Goal: Task Accomplishment & Management: Manage account settings

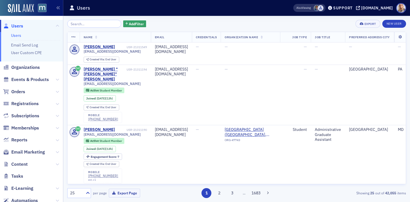
click at [82, 25] on input "search" at bounding box center [94, 24] width 54 height 8
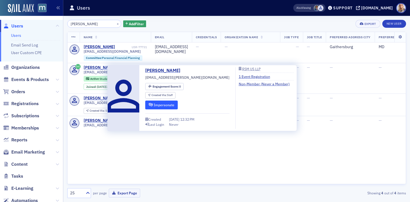
type input "vallone"
click at [162, 104] on button "Impersonate" at bounding box center [161, 104] width 33 height 9
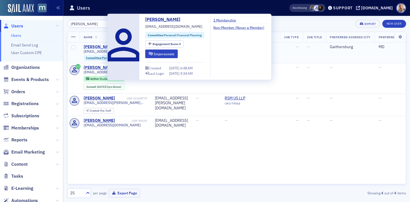
click at [103, 47] on div "Sofia Vallone" at bounding box center [99, 46] width 31 height 5
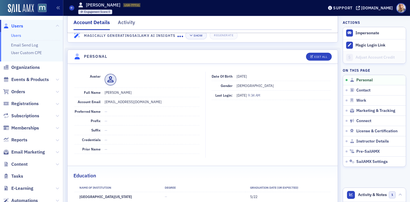
scroll to position [40, 0]
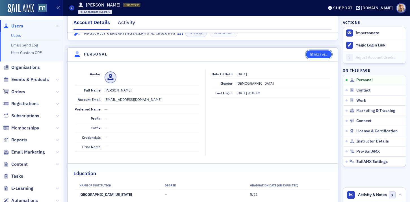
click at [323, 55] on div "Edit All" at bounding box center [321, 54] width 13 height 3
select select "US"
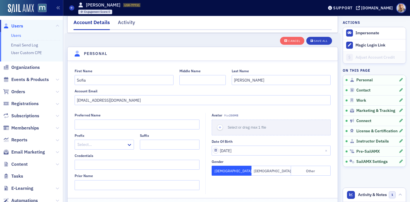
scroll to position [55, 0]
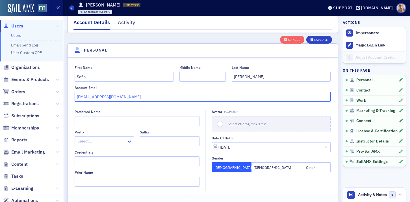
click at [132, 96] on input "sofiavallone@yahoo.com" at bounding box center [203, 97] width 257 height 10
drag, startPoint x: 132, startPoint y: 96, endPoint x: 57, endPoint y: 90, distance: 74.7
click at [57, 90] on div "Users Users Email Send Log User Custom CPE Organizations Events & Products Orde…" at bounding box center [205, 101] width 410 height 202
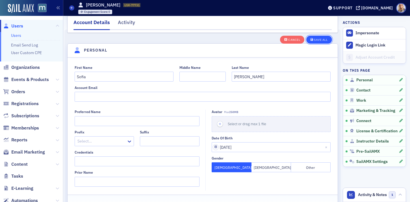
click at [318, 38] on div "Save All" at bounding box center [321, 39] width 14 height 3
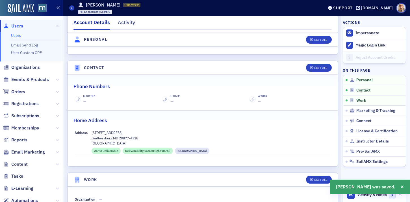
scroll to position [0, 0]
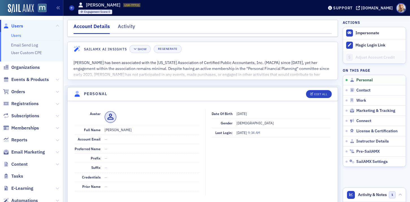
click at [11, 35] on link "Users" at bounding box center [16, 35] width 10 height 5
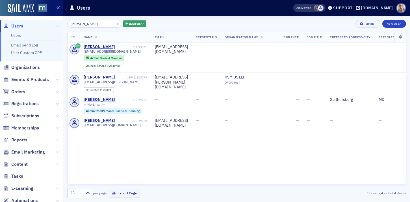
drag, startPoint x: 85, startPoint y: 23, endPoint x: 62, endPoint y: 22, distance: 22.9
click at [61, 22] on div "Users Users Email Send Log User Custom CPE Organizations Events & Products Orde…" at bounding box center [205, 101] width 410 height 202
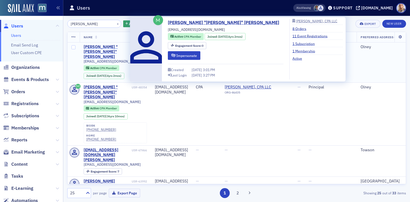
type input "[PERSON_NAME]"
click at [106, 47] on div "[PERSON_NAME] "[PERSON_NAME]" [PERSON_NAME]" at bounding box center [107, 51] width 47 height 15
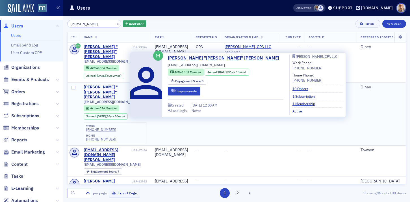
click at [92, 85] on div "Bernard "Bernie" McGuire" at bounding box center [107, 92] width 47 height 15
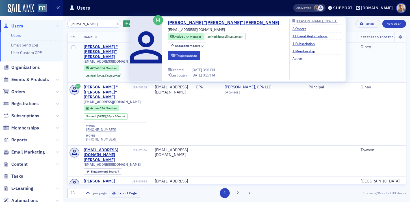
click at [96, 46] on div "Bernard "Bernie" McGuire" at bounding box center [107, 51] width 47 height 15
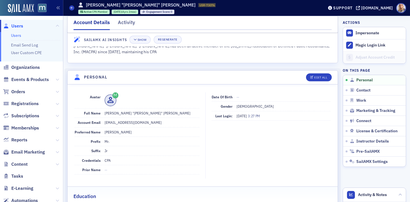
scroll to position [16, 0]
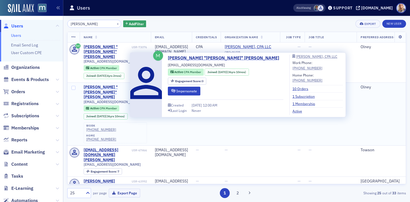
click at [92, 85] on div "Bernard "Bernie" McGuire" at bounding box center [107, 92] width 47 height 15
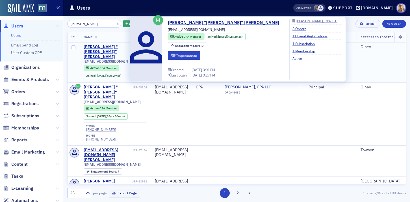
click at [94, 46] on div "Bernard "Bernie" McGuire" at bounding box center [107, 51] width 47 height 15
click at [95, 49] on div "Bernard "Bernie" McGuire" at bounding box center [107, 51] width 47 height 15
click at [86, 47] on div "Bernard "Bernie" McGuire" at bounding box center [107, 51] width 47 height 15
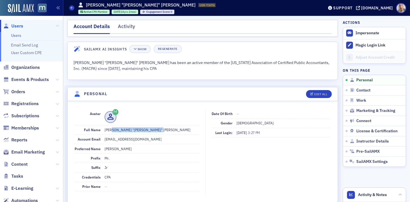
drag, startPoint x: 110, startPoint y: 130, endPoint x: 152, endPoint y: 132, distance: 42.2
click at [152, 132] on dd "Mr. Bernard "Bernie" R McGuire Jr" at bounding box center [152, 129] width 95 height 9
copy dd "Bernard "Bernie" R McGuire"
click at [18, 37] on link "Users" at bounding box center [16, 35] width 10 height 5
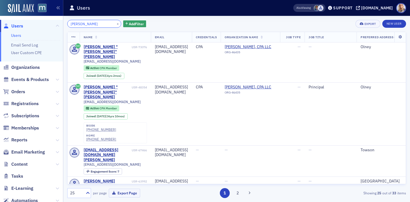
drag, startPoint x: 98, startPoint y: 25, endPoint x: 42, endPoint y: 21, distance: 56.8
click at [42, 21] on div "Users Users Email Send Log User Custom CPE Organizations Events & Products Orde…" at bounding box center [205, 101] width 410 height 202
paste input "karen@frocon.com"
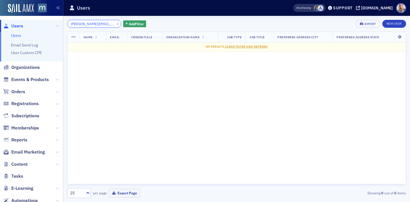
type input "karen@frocon.com"
click at [19, 37] on link "Users" at bounding box center [16, 35] width 10 height 5
drag, startPoint x: 103, startPoint y: 25, endPoint x: 64, endPoint y: 24, distance: 38.8
click at [64, 24] on div "karen@frocon.com × Add Filter Export New User Name Email Credentials Organizati…" at bounding box center [236, 109] width 347 height 186
paste input "Michael Conaway"
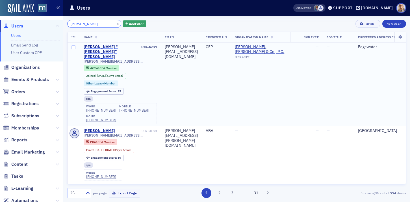
type input "Michael Conaway"
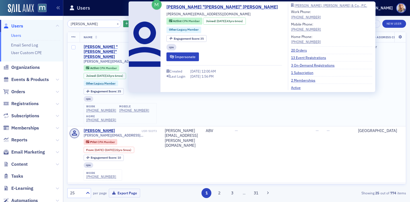
click at [114, 47] on div "Michael "Mike" Conaway" at bounding box center [112, 51] width 57 height 15
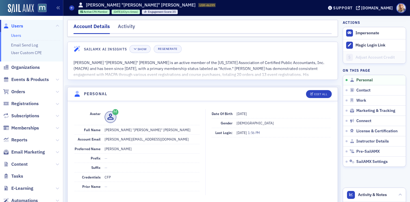
click at [18, 35] on link "Users" at bounding box center [16, 35] width 10 height 5
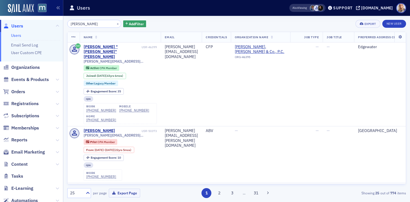
drag, startPoint x: 99, startPoint y: 22, endPoint x: 45, endPoint y: 20, distance: 53.8
click at [45, 21] on div "Users Users Email Send Log User Custom CPE Organizations Events & Products Orde…" at bounding box center [205, 101] width 410 height 202
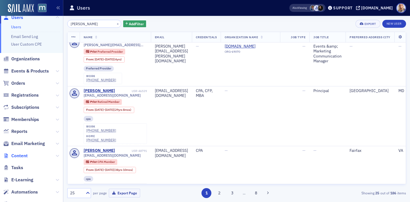
scroll to position [10, 0]
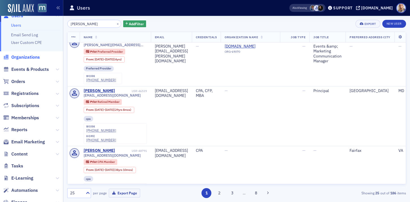
type input "Karen Werber"
click at [28, 57] on span "Organizations" at bounding box center [25, 57] width 29 height 6
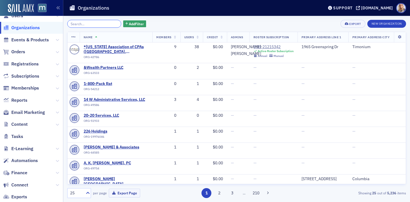
click at [76, 24] on input "search" at bounding box center [94, 24] width 54 height 8
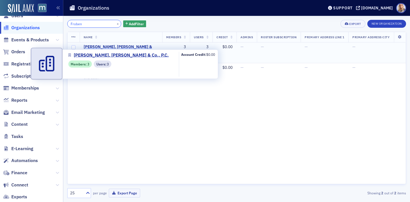
type input "Froben"
click at [111, 47] on span "[PERSON_NAME], [PERSON_NAME] & Co., P.C." at bounding box center [121, 49] width 75 height 10
select select "US"
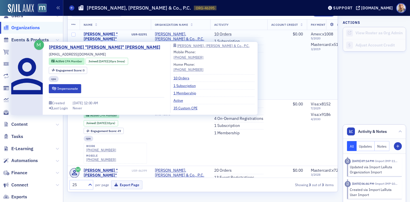
click at [107, 33] on div "[PERSON_NAME] "[PERSON_NAME]" [PERSON_NAME]" at bounding box center [107, 39] width 47 height 15
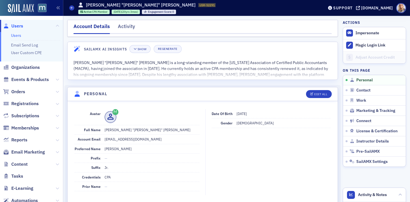
click at [17, 36] on link "Users" at bounding box center [16, 35] width 10 height 5
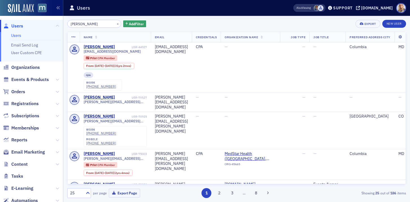
drag, startPoint x: 98, startPoint y: 24, endPoint x: 59, endPoint y: 19, distance: 38.8
click at [59, 19] on div "Users Users Email Send Log User Custom CPE Organizations Events & Products Orde…" at bounding box center [205, 101] width 410 height 202
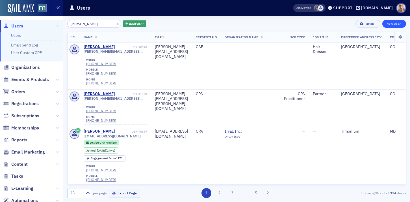
type input "Rebecca McVearr"
click at [397, 23] on link "New User" at bounding box center [395, 24] width 24 height 8
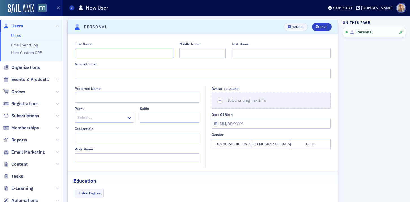
click at [117, 52] on input "First Name" at bounding box center [124, 53] width 99 height 10
paste input "Rebecca McVearr"
drag, startPoint x: 94, startPoint y: 53, endPoint x: 131, endPoint y: 53, distance: 37.6
click at [131, 53] on input "Rebecca McVearr" at bounding box center [124, 53] width 99 height 10
type input "Rebecca"
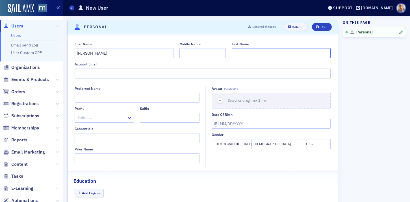
click at [243, 52] on input "Last Name" at bounding box center [281, 53] width 99 height 10
paste input "McVearr"
type input "McVearr"
click at [92, 74] on input "Account Email" at bounding box center [203, 73] width 257 height 10
paste input "rebecca@frocon.com"
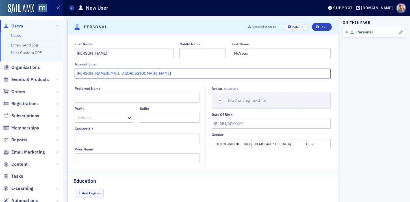
type input "rebecca@frocon.com"
click at [109, 84] on div "First Name Rebecca Middle Name Last Name McVearr Account Email rebecca@frocon.c…" at bounding box center [203, 132] width 270 height 196
click at [319, 27] on span "Save" at bounding box center [322, 26] width 11 height 3
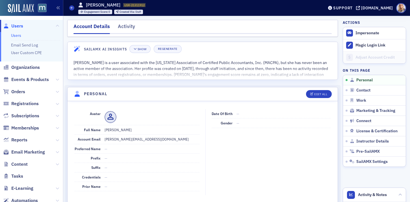
click at [14, 35] on link "Users" at bounding box center [16, 35] width 10 height 5
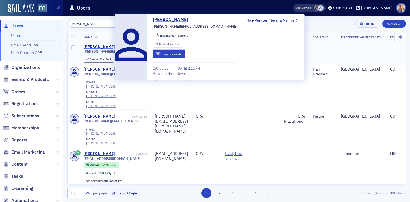
click at [99, 47] on div "Rebecca McVearr" at bounding box center [99, 46] width 31 height 5
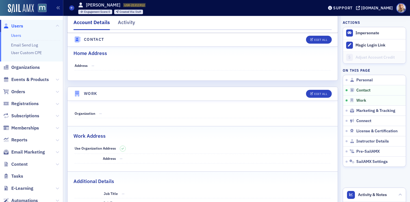
scroll to position [271, 0]
click at [315, 93] on div "Edit All" at bounding box center [321, 93] width 13 height 3
select select "US"
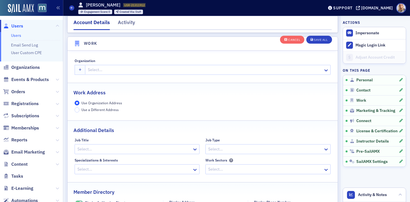
scroll to position [448, 0]
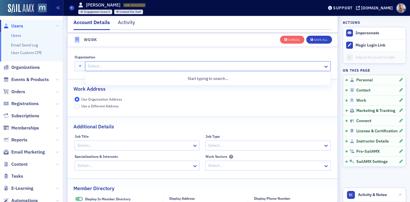
click at [117, 68] on div at bounding box center [205, 66] width 236 height 7
type input "fro"
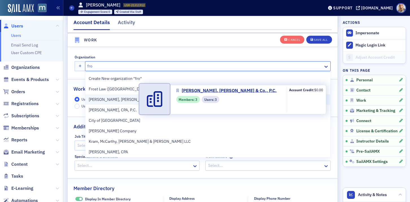
click at [116, 99] on span "[PERSON_NAME], [PERSON_NAME] & Co., P.C." at bounding box center [130, 99] width 82 height 6
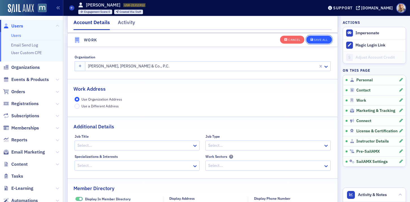
click at [321, 40] on div "Save All" at bounding box center [321, 39] width 14 height 3
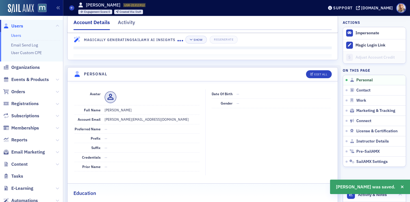
scroll to position [0, 0]
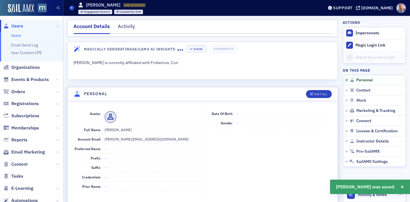
click at [18, 35] on link "Users" at bounding box center [16, 35] width 10 height 5
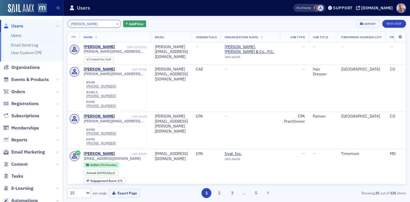
drag, startPoint x: 99, startPoint y: 25, endPoint x: 71, endPoint y: 20, distance: 28.1
click at [71, 20] on input "Rebecca McVearr" at bounding box center [94, 24] width 54 height 8
paste input "Michael Conaway"
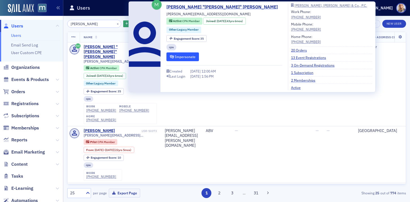
click at [179, 58] on button "Impersonate" at bounding box center [183, 56] width 33 height 9
click at [271, 103] on td "Frobenius, Conaway & Co., P.C. ORG-46395" at bounding box center [260, 84] width 59 height 84
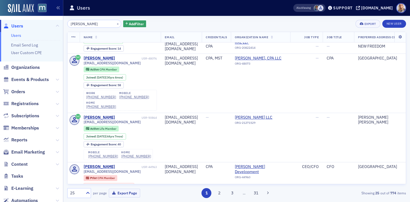
scroll to position [506, 0]
drag, startPoint x: 102, startPoint y: 24, endPoint x: 59, endPoint y: 18, distance: 43.5
click at [58, 18] on div "Users Users Email Send Log User Custom CPE Organizations Events & Products Orde…" at bounding box center [205, 101] width 410 height 202
paste input "search"
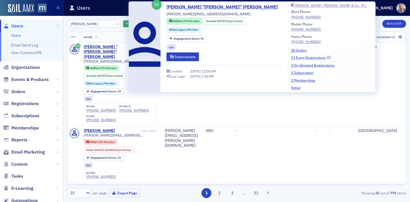
click at [291, 57] on link "13 Event Registrations" at bounding box center [310, 57] width 39 height 5
click at [291, 51] on link "20 Orders" at bounding box center [301, 50] width 20 height 5
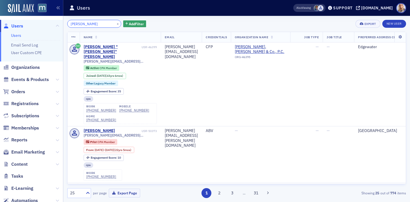
drag, startPoint x: 100, startPoint y: 23, endPoint x: 57, endPoint y: 21, distance: 43.3
click at [57, 21] on div "Users Users Email Send Log User Custom CPE Organizations Events & Products Orde…" at bounding box center [205, 101] width 410 height 202
paste input "Carlton Woodell"
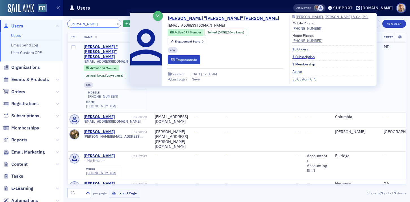
type input "Carlton Woodell"
click at [97, 47] on div "[PERSON_NAME] "[PERSON_NAME]" [PERSON_NAME]" at bounding box center [107, 51] width 47 height 15
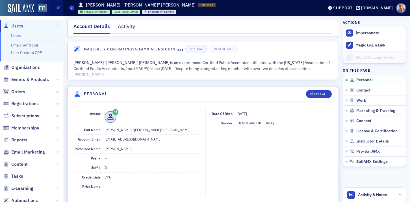
click at [15, 34] on link "Users" at bounding box center [16, 35] width 10 height 5
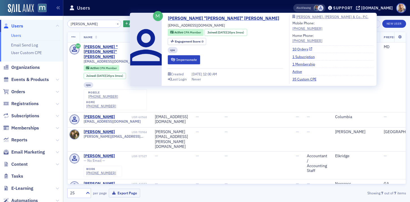
click at [293, 49] on link "10 Orders" at bounding box center [303, 48] width 20 height 5
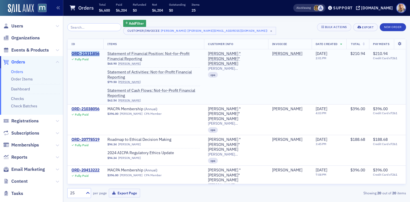
click at [86, 55] on div "ORD-21311856" at bounding box center [86, 53] width 28 height 5
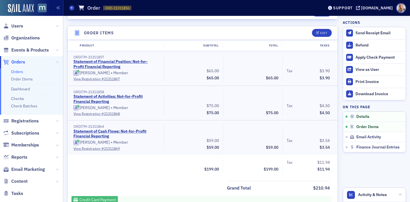
scroll to position [191, 0]
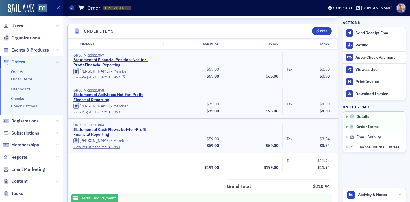
click at [111, 76] on link "View Registration # 21311867" at bounding box center [117, 76] width 86 height 5
click at [95, 94] on link "Statement of Activities: Not-for-Profit Financial Reporting" at bounding box center [116, 97] width 85 height 10
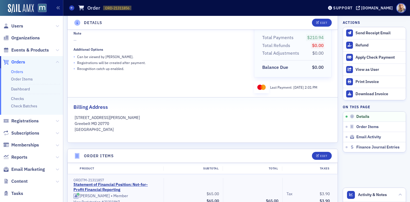
scroll to position [0, 0]
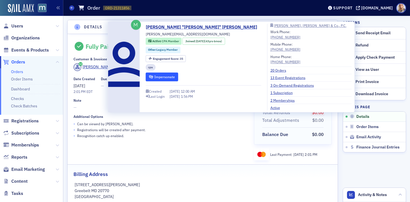
click at [170, 79] on button "Impersonate" at bounding box center [162, 76] width 33 height 9
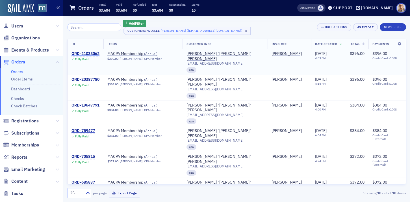
click at [93, 53] on div "ORD-21038062" at bounding box center [86, 53] width 28 height 5
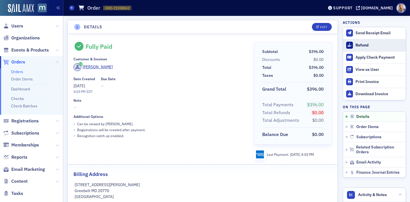
click at [362, 44] on div "Refund" at bounding box center [380, 45] width 48 height 5
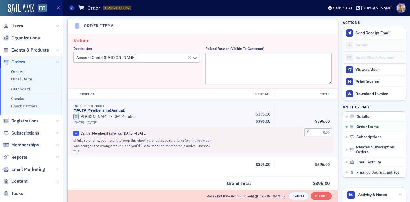
scroll to position [197, 0]
click at [223, 61] on textarea "Refund Reason (Visible to Customer)" at bounding box center [269, 69] width 126 height 32
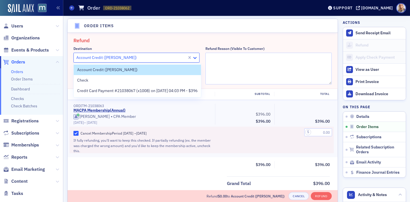
click at [195, 59] on icon at bounding box center [195, 58] width 6 height 6
click at [173, 92] on span "Credit Card Payment #21038067 (x1008) on 7/1/2025 04:03 PM - $396" at bounding box center [137, 91] width 120 height 6
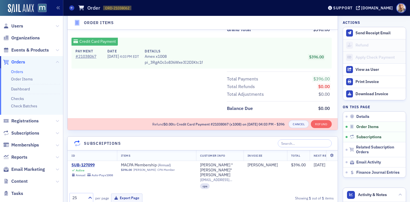
scroll to position [356, 0]
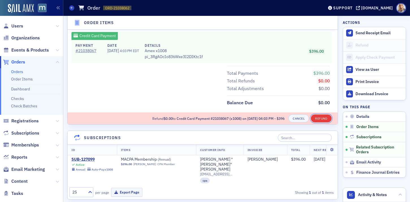
click at [325, 117] on button "Refund" at bounding box center [321, 118] width 21 height 8
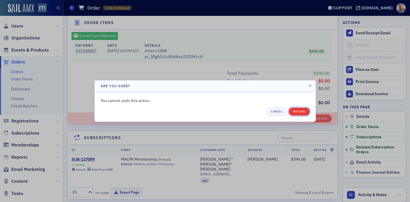
click at [301, 113] on button "Refund" at bounding box center [299, 111] width 21 height 8
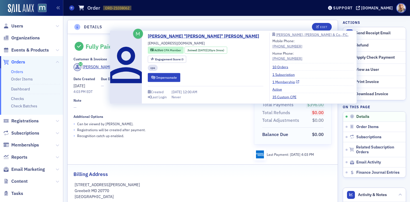
click at [273, 82] on link "1 Membership" at bounding box center [286, 81] width 27 height 5
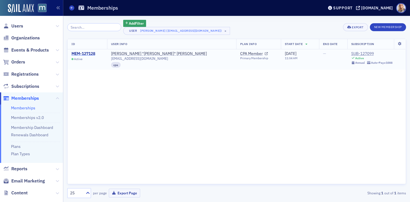
click at [90, 54] on div "MEM-127128" at bounding box center [84, 53] width 24 height 5
click at [164, 89] on div "ID User Info Plan Info Start Date End Date Subscription MEM-127128 Active [PERS…" at bounding box center [236, 111] width 339 height 145
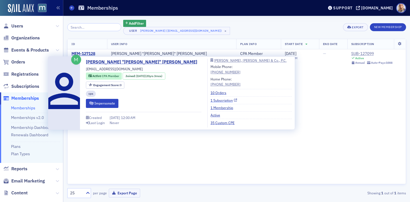
click at [211, 99] on link "1 Subscription" at bounding box center [224, 100] width 27 height 5
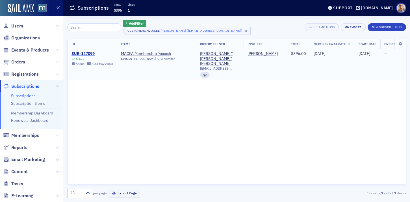
click at [79, 53] on div "SUB-127099" at bounding box center [93, 53] width 42 height 5
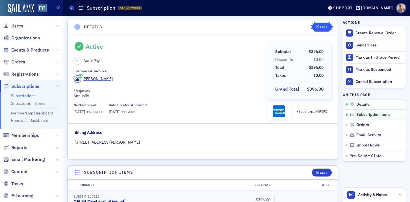
click at [326, 26] on div "Edit" at bounding box center [323, 26] width 7 height 3
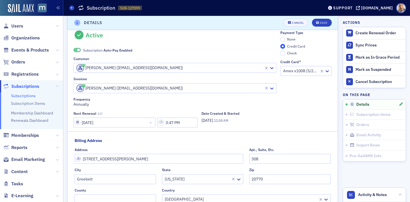
scroll to position [12, 0]
click at [272, 103] on div "Frequency Annually" at bounding box center [175, 102] width 203 height 10
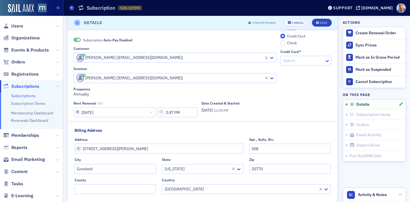
scroll to position [0, 0]
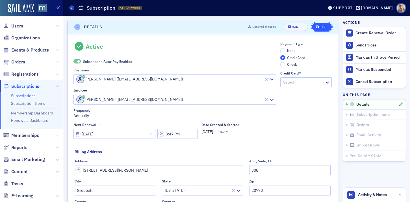
click at [320, 27] on div "Save" at bounding box center [324, 26] width 8 height 3
click at [248, 53] on div "Subscription Auto-Pay Enabled" at bounding box center [175, 57] width 203 height 13
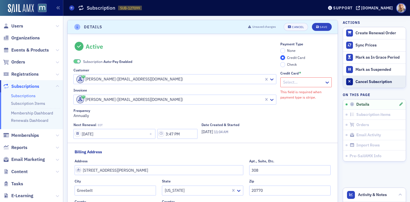
click at [359, 80] on div "Cancel Subscription" at bounding box center [380, 81] width 48 height 5
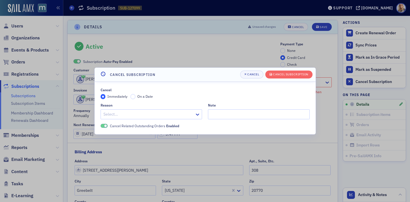
click at [152, 114] on div at bounding box center [149, 114] width 92 height 7
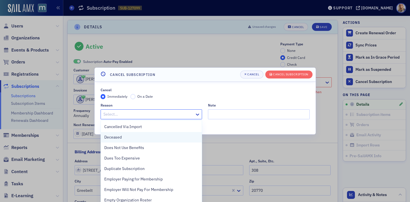
click at [117, 137] on span "Deceased" at bounding box center [113, 137] width 18 height 6
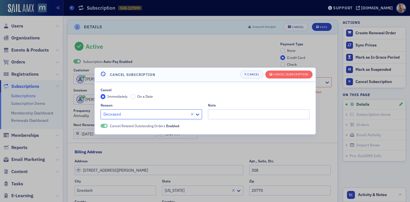
click at [219, 99] on div "Cancel Immediately On a Date Reason option Deceased, selected. Deceased Note Ca…" at bounding box center [205, 108] width 209 height 41
click at [287, 75] on div "Cancel Subscription" at bounding box center [290, 74] width 35 height 3
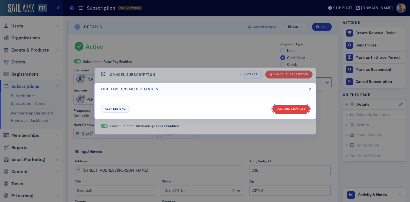
click at [289, 108] on button "Discard changes" at bounding box center [291, 109] width 37 height 8
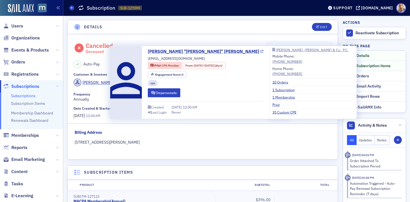
click at [158, 52] on link "[PERSON_NAME] "[PERSON_NAME]" [PERSON_NAME]" at bounding box center [206, 51] width 116 height 7
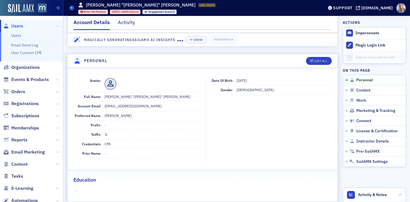
scroll to position [35, 0]
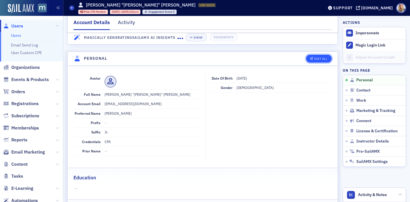
click at [316, 59] on div "Edit All" at bounding box center [321, 58] width 13 height 3
select select "US"
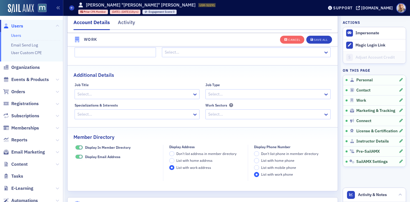
scroll to position [592, 0]
click at [184, 95] on div at bounding box center [134, 93] width 115 height 7
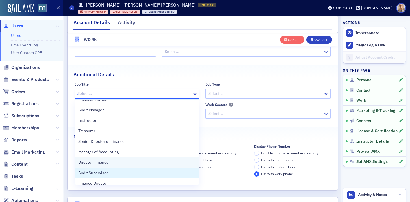
scroll to position [0, 0]
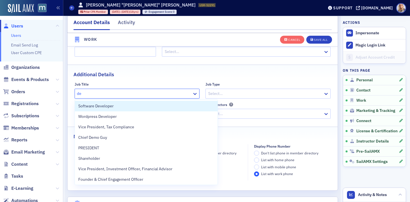
type input "d"
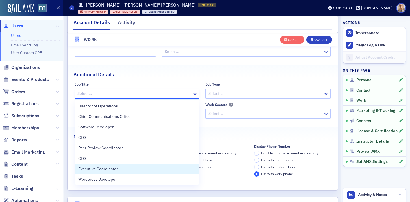
click at [223, 96] on div at bounding box center [265, 93] width 115 height 7
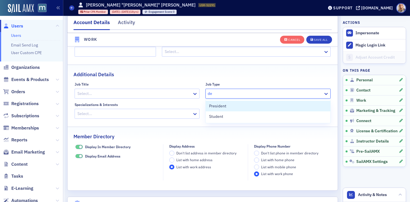
type input "d"
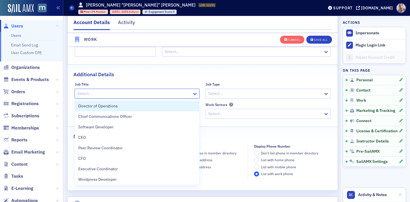
click at [150, 92] on div at bounding box center [134, 93] width 115 height 7
click at [160, 76] on div "Additional Details" at bounding box center [203, 71] width 259 height 13
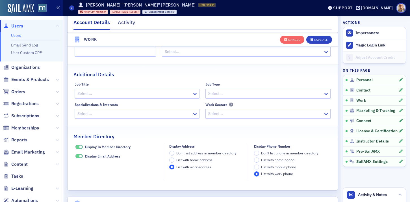
click at [78, 156] on span at bounding box center [79, 156] width 7 height 4
click at [77, 146] on span at bounding box center [79, 147] width 7 height 4
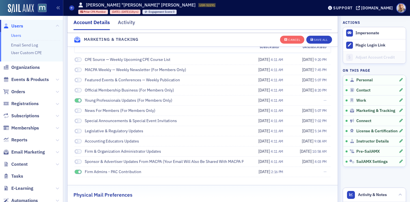
scroll to position [785, 0]
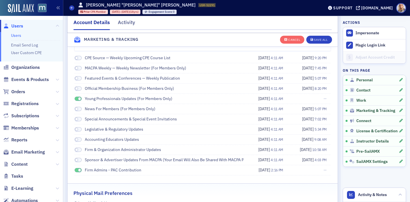
click at [77, 170] on span at bounding box center [78, 170] width 7 height 4
click at [77, 98] on span at bounding box center [78, 98] width 7 height 4
click at [320, 40] on div "Save All" at bounding box center [321, 39] width 14 height 3
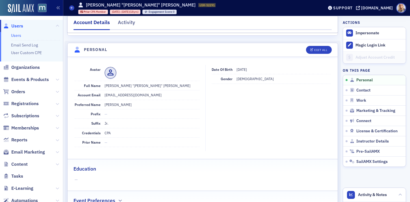
scroll to position [46, 0]
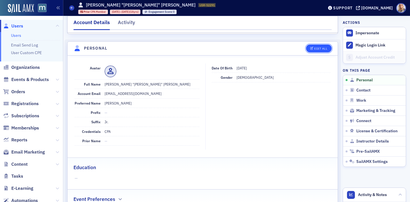
click at [322, 45] on button "Edit All" at bounding box center [318, 48] width 25 height 8
select select "US"
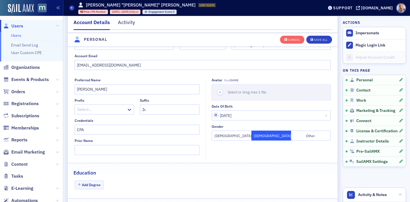
scroll to position [86, 0]
click at [117, 109] on div at bounding box center [102, 110] width 50 height 7
click at [166, 122] on div "Credentials" at bounding box center [137, 121] width 125 height 4
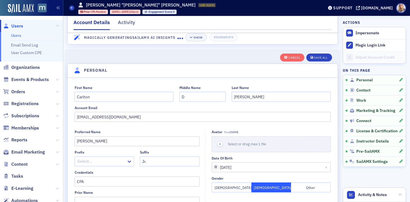
scroll to position [0, 0]
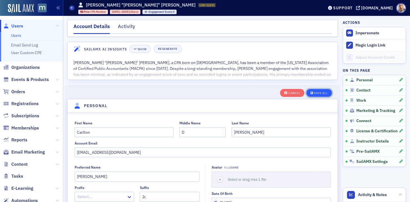
click at [320, 94] on div "Save All" at bounding box center [321, 92] width 14 height 3
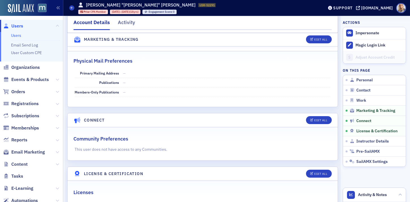
scroll to position [747, 0]
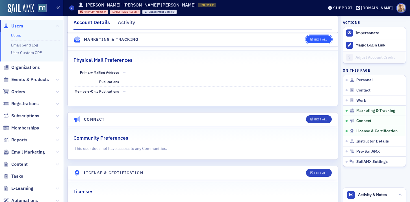
click at [311, 39] on icon "button" at bounding box center [312, 39] width 3 height 3
select select "US"
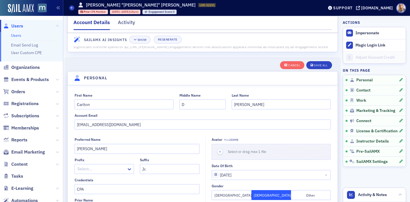
scroll to position [0, 0]
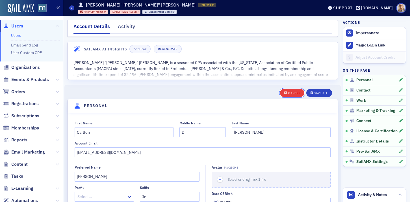
click at [293, 91] on div "Cancel" at bounding box center [295, 92] width 12 height 3
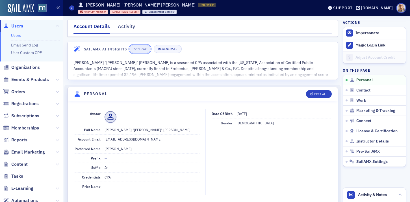
click at [145, 50] on div "Show" at bounding box center [142, 49] width 9 height 3
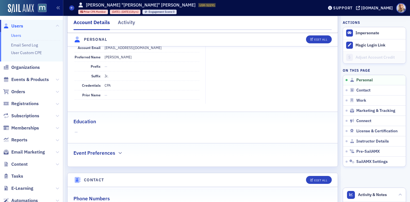
scroll to position [260, 0]
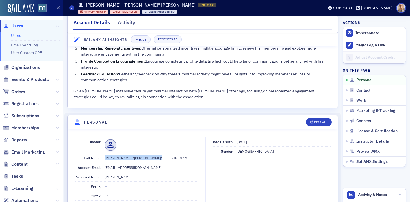
drag, startPoint x: 104, startPoint y: 152, endPoint x: 153, endPoint y: 153, distance: 49.2
click at [153, 153] on dd "[PERSON_NAME] "[PERSON_NAME]" [PERSON_NAME]" at bounding box center [152, 157] width 95 height 9
copy dd "[PERSON_NAME] "[PERSON_NAME]" [PERSON_NAME]"
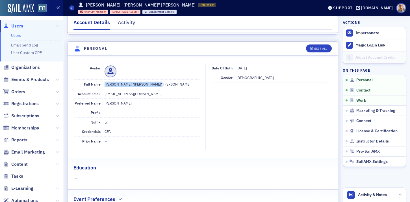
scroll to position [0, 0]
